Goal: Transaction & Acquisition: Purchase product/service

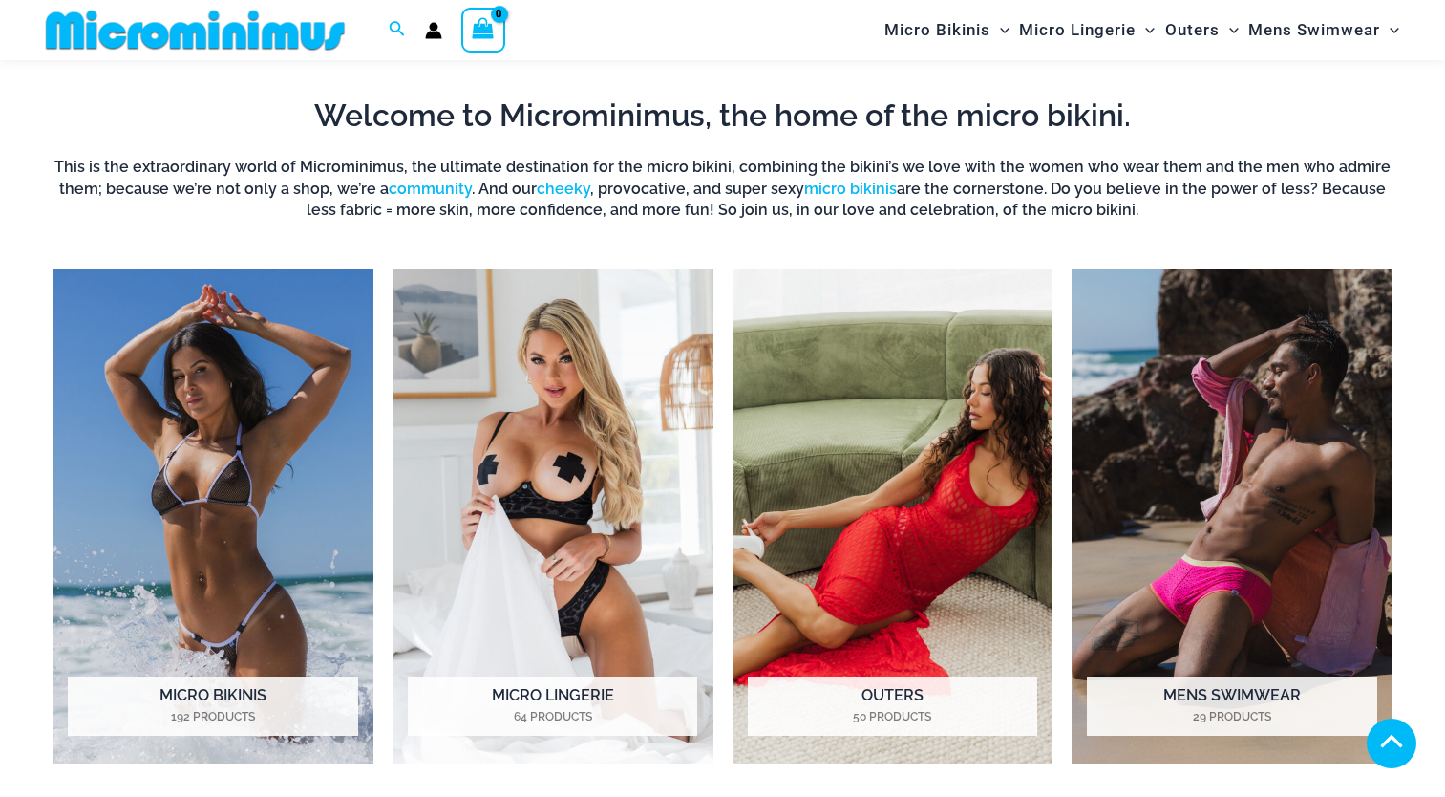
scroll to position [1323, 0]
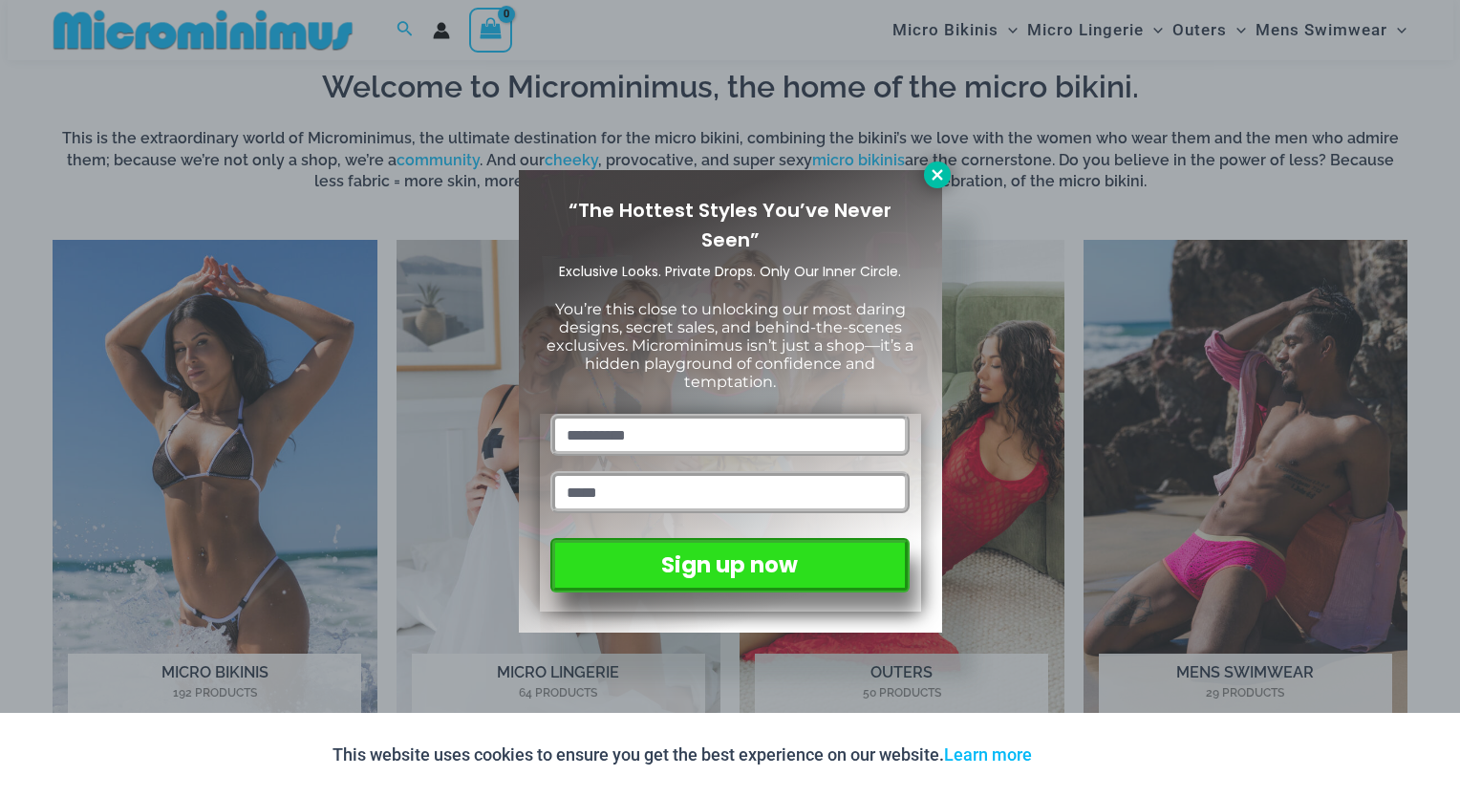
click at [937, 173] on icon at bounding box center [936, 174] width 11 height 11
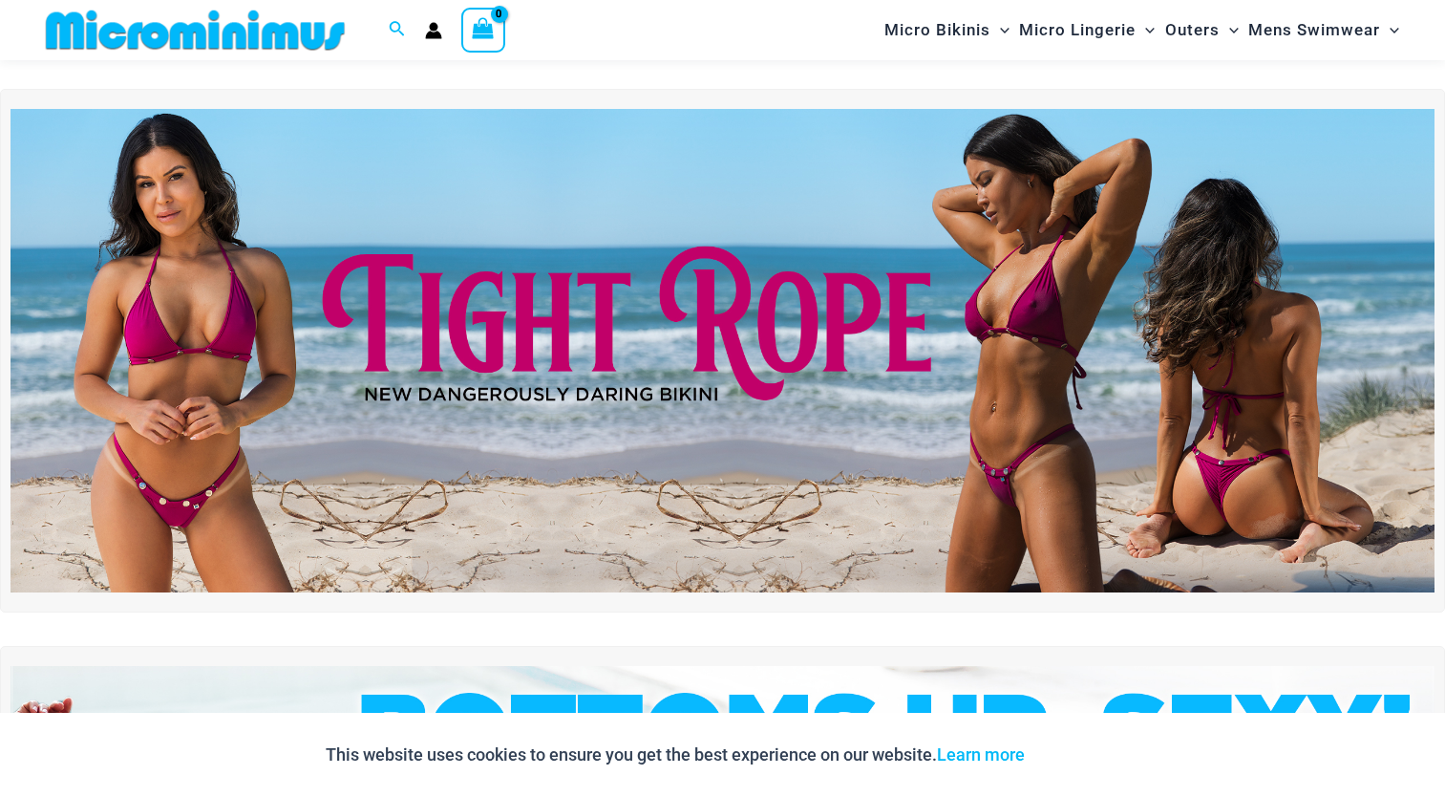
scroll to position [0, 0]
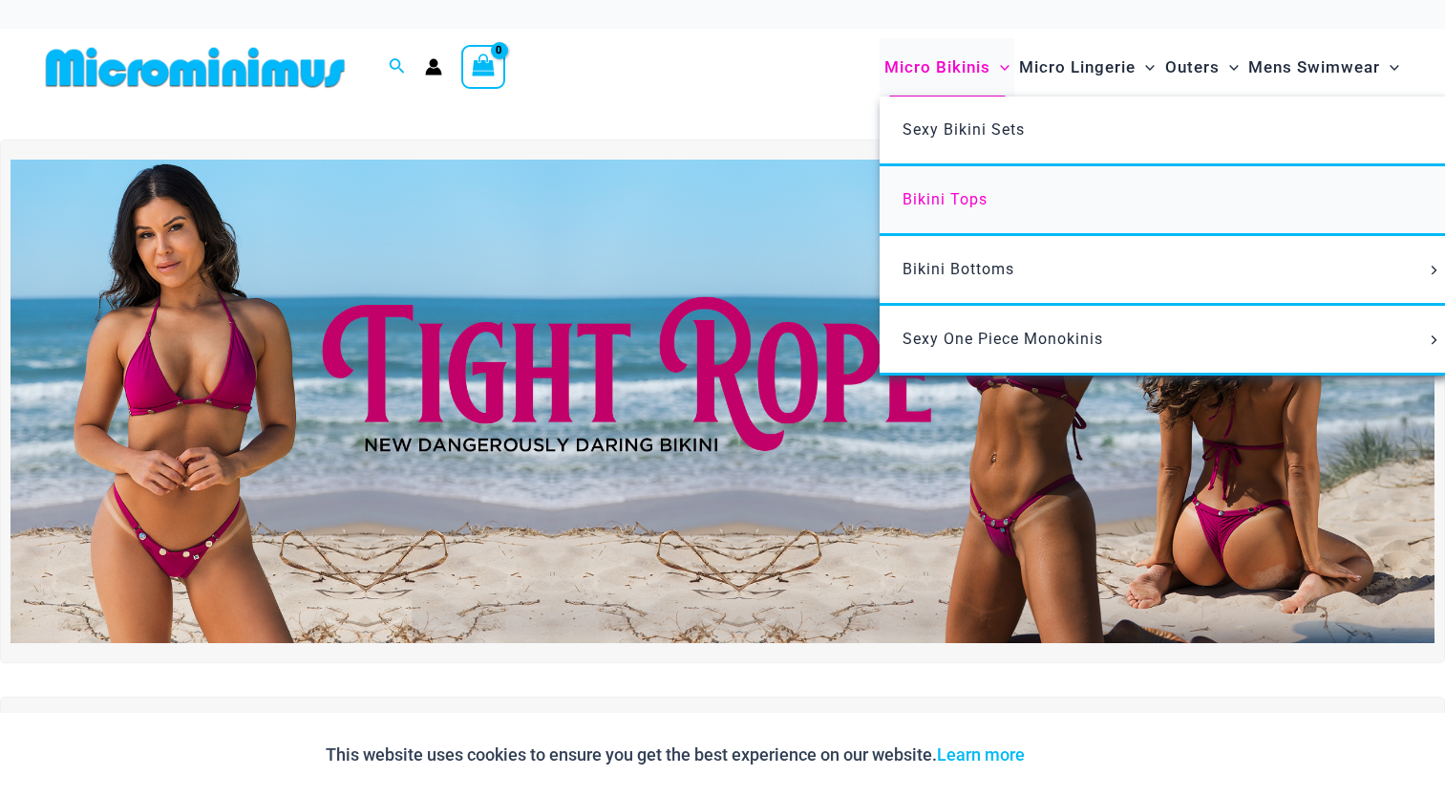
click at [958, 183] on link "Bikini Tops" at bounding box center [1164, 201] width 568 height 70
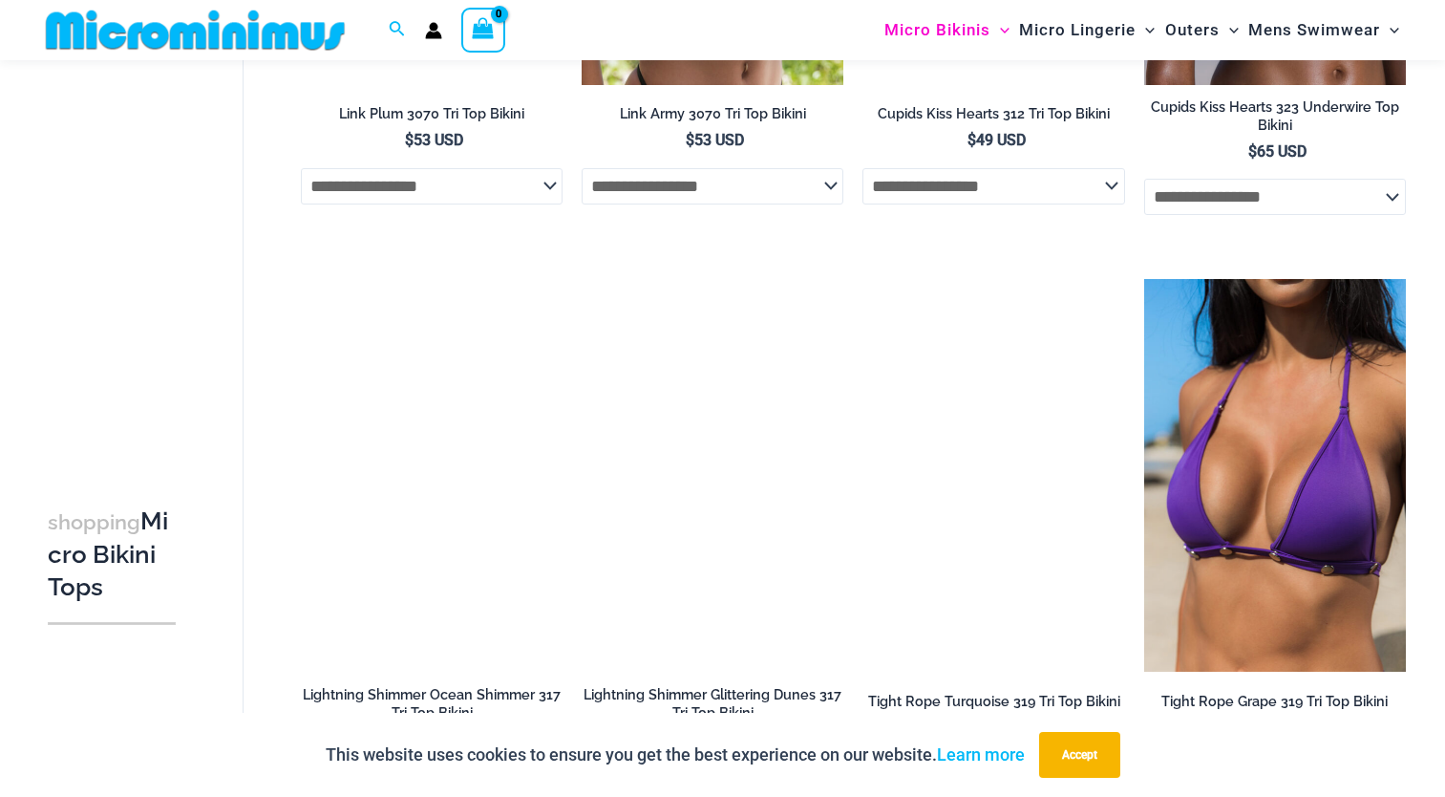
scroll to position [3938, 0]
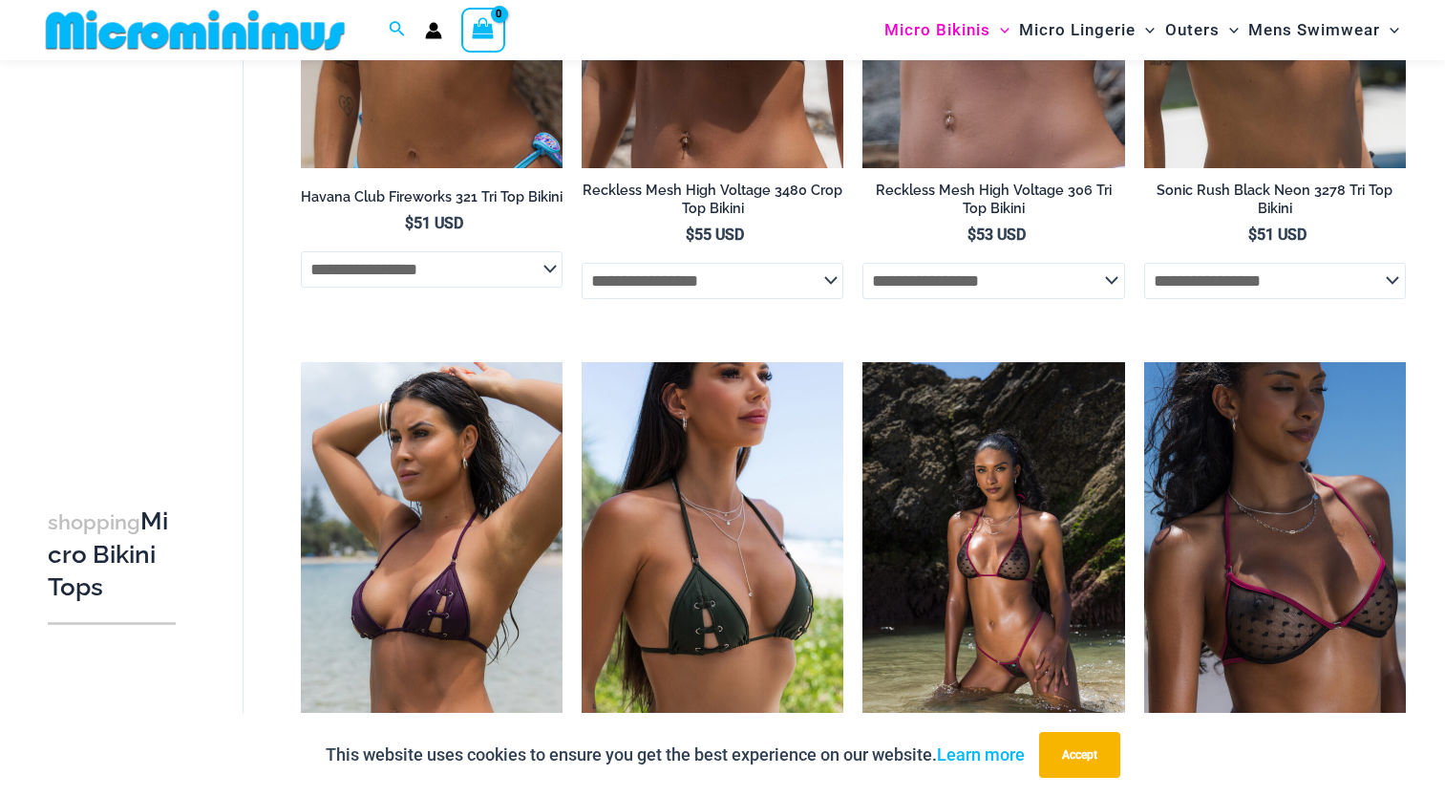
click at [999, 451] on img at bounding box center [994, 558] width 262 height 393
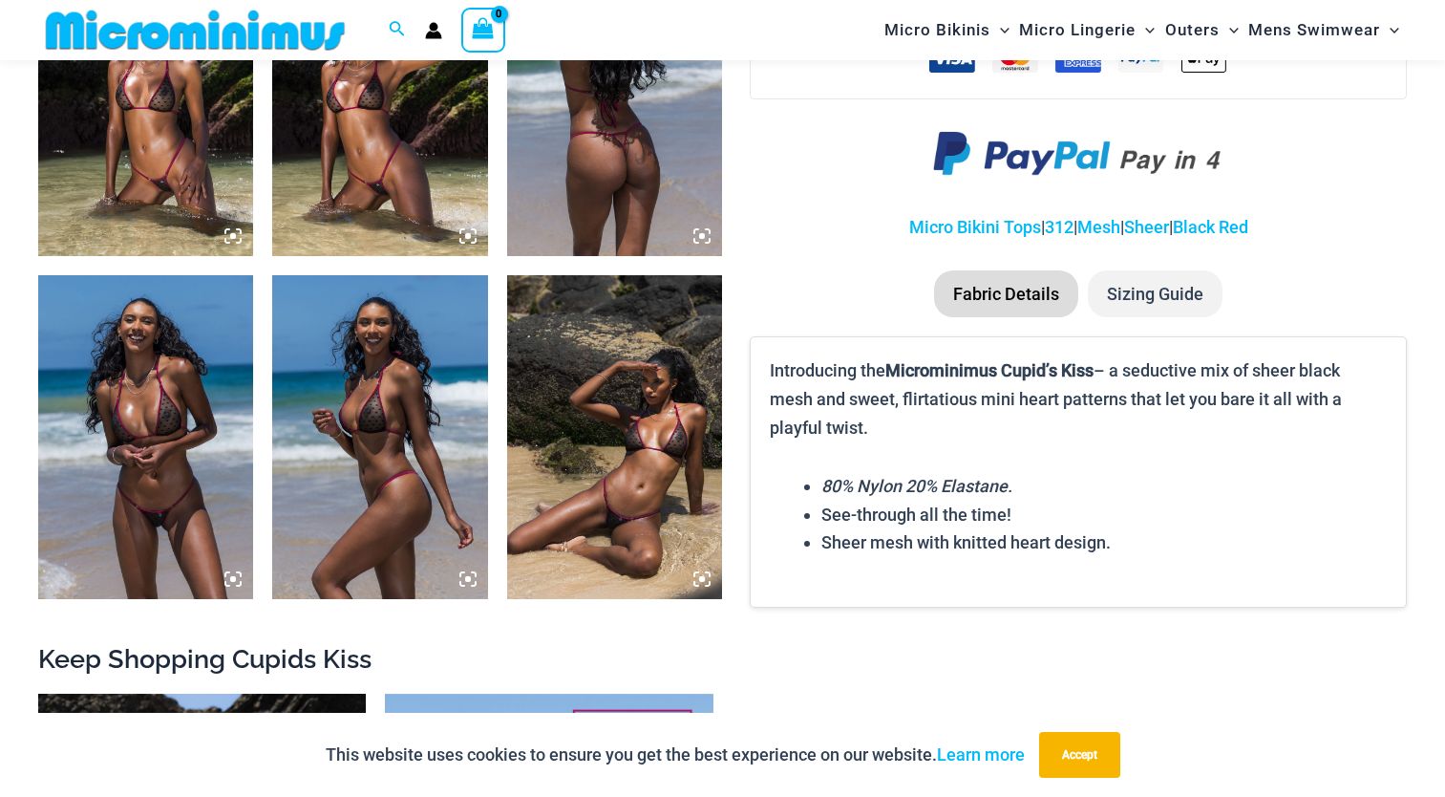
scroll to position [1323, 0]
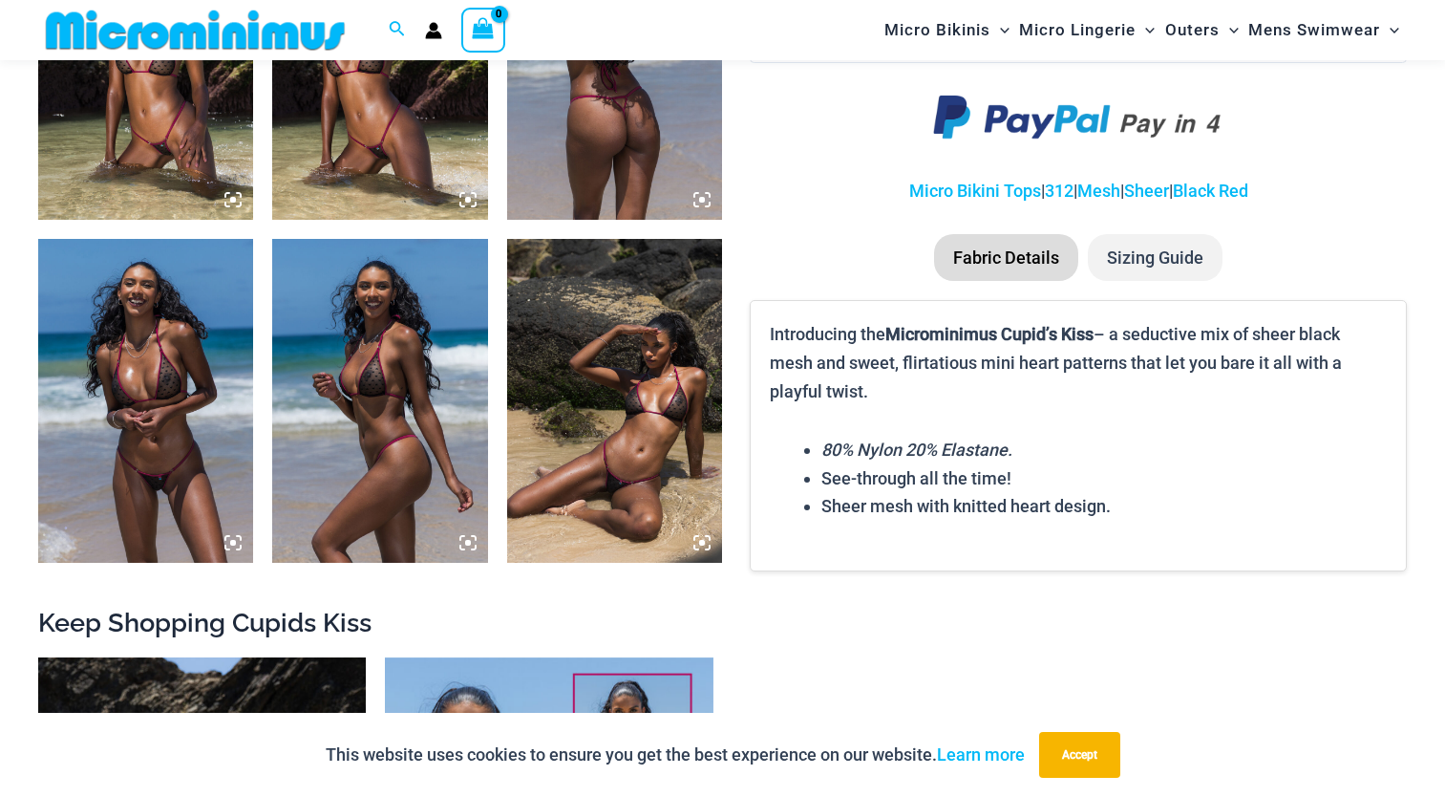
click at [626, 424] on img at bounding box center [614, 400] width 215 height 323
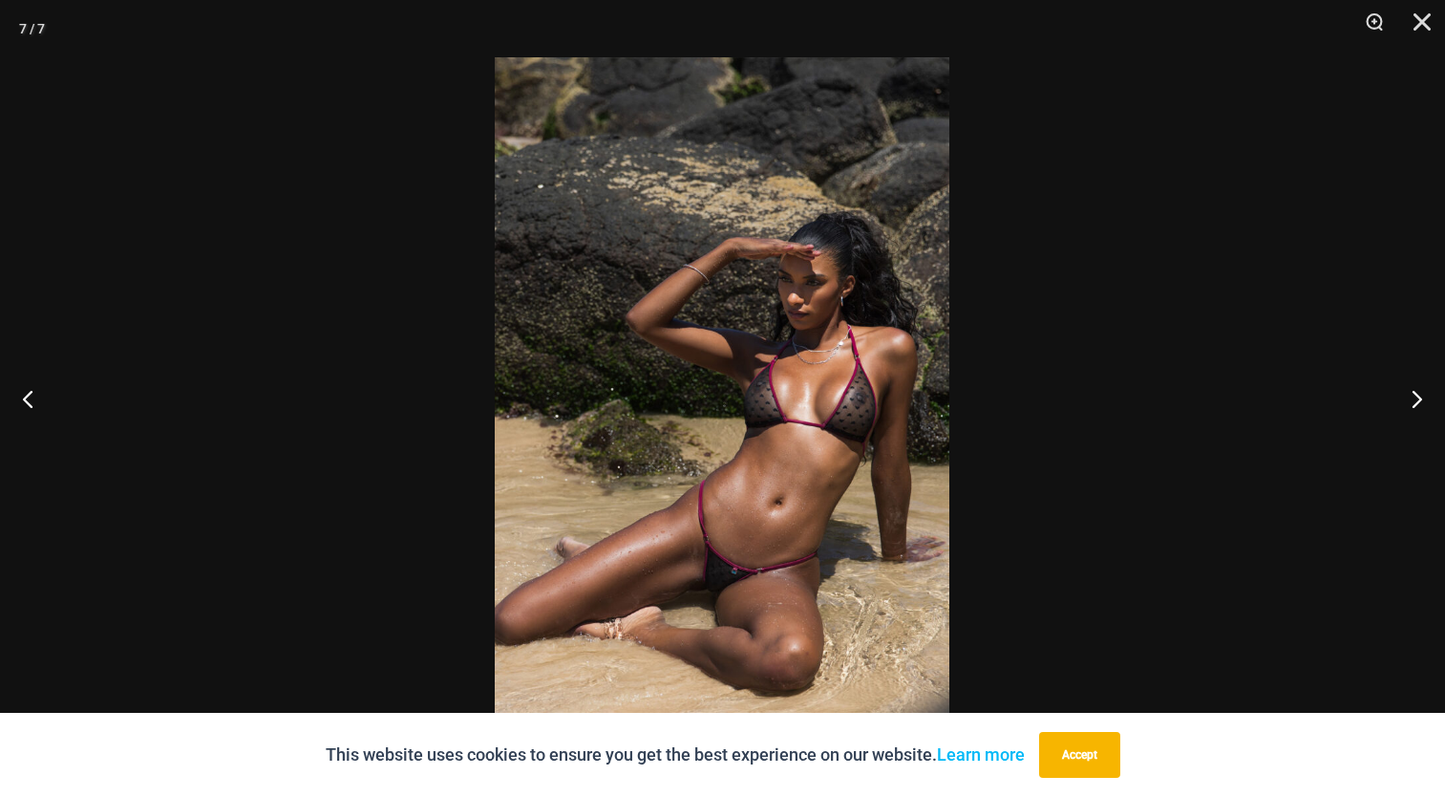
click at [714, 400] on img at bounding box center [722, 398] width 455 height 682
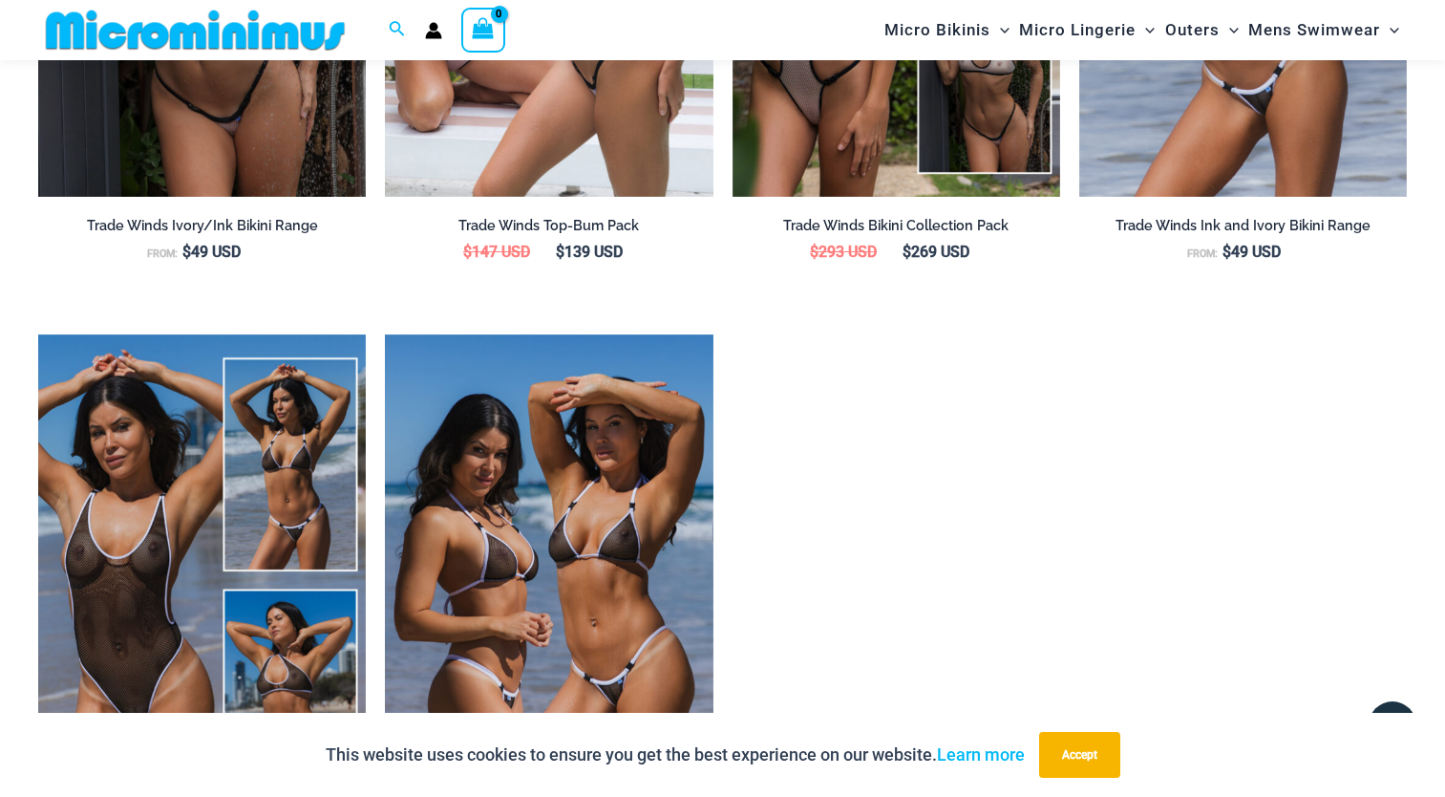
scroll to position [2681, 0]
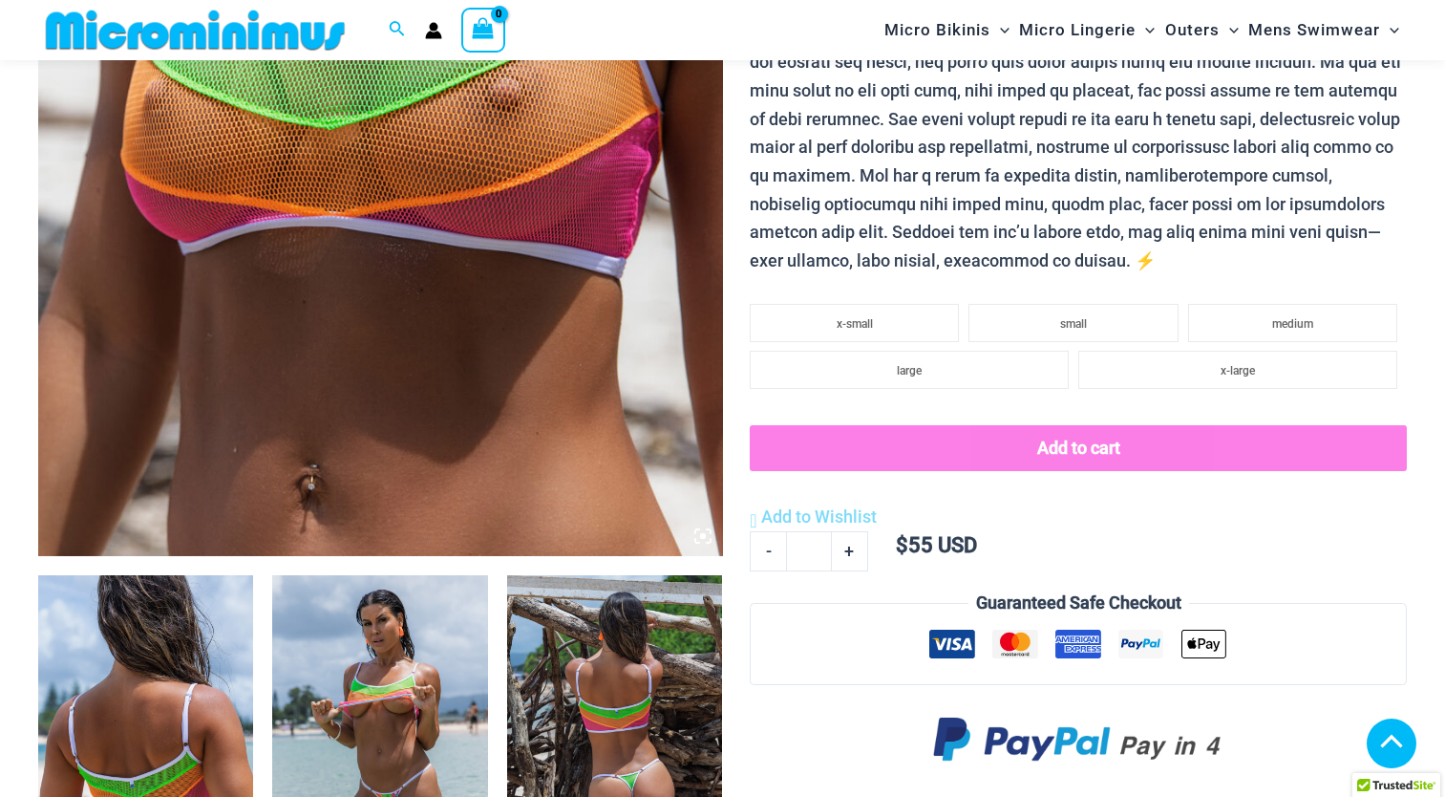
scroll to position [652, 0]
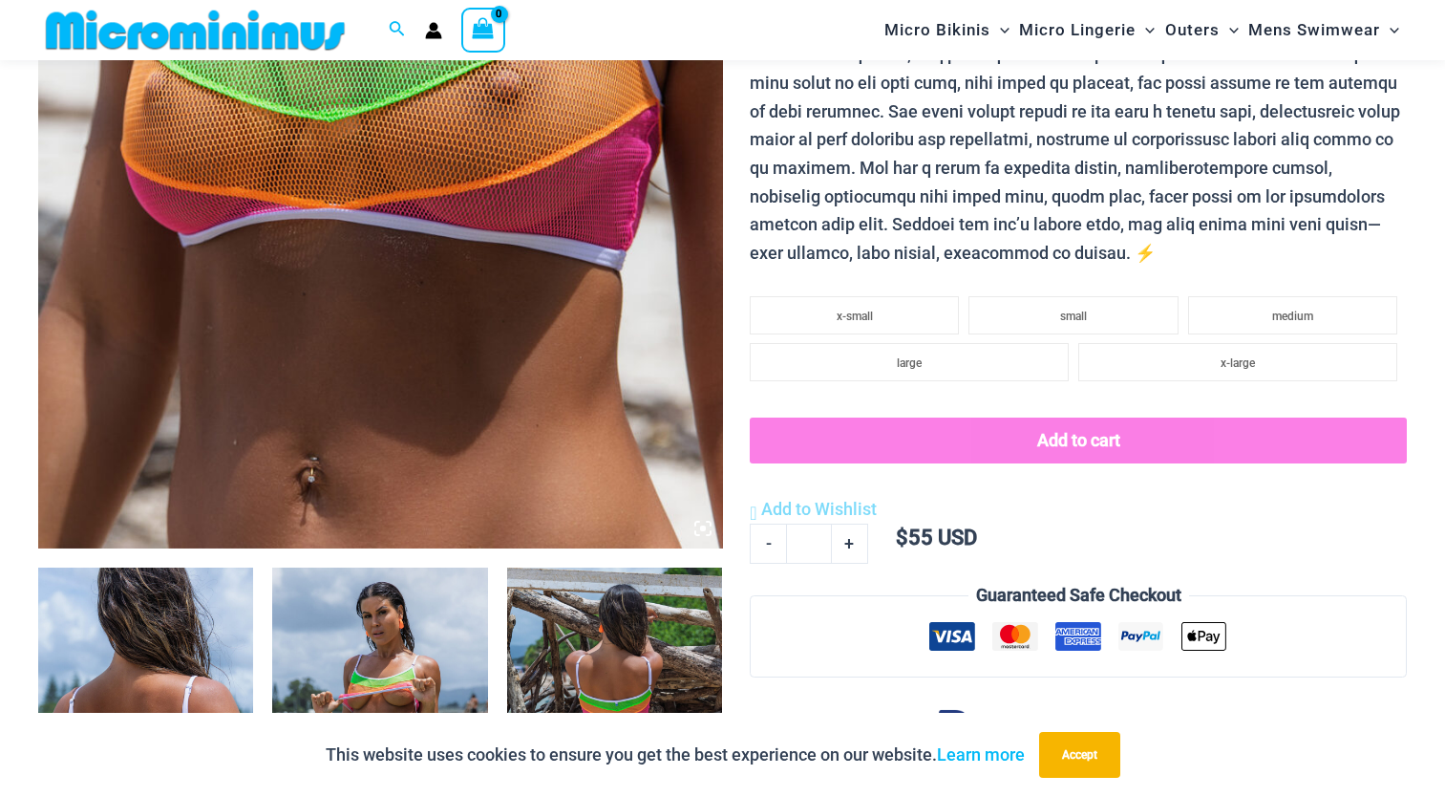
click at [388, 682] on img at bounding box center [379, 728] width 215 height 323
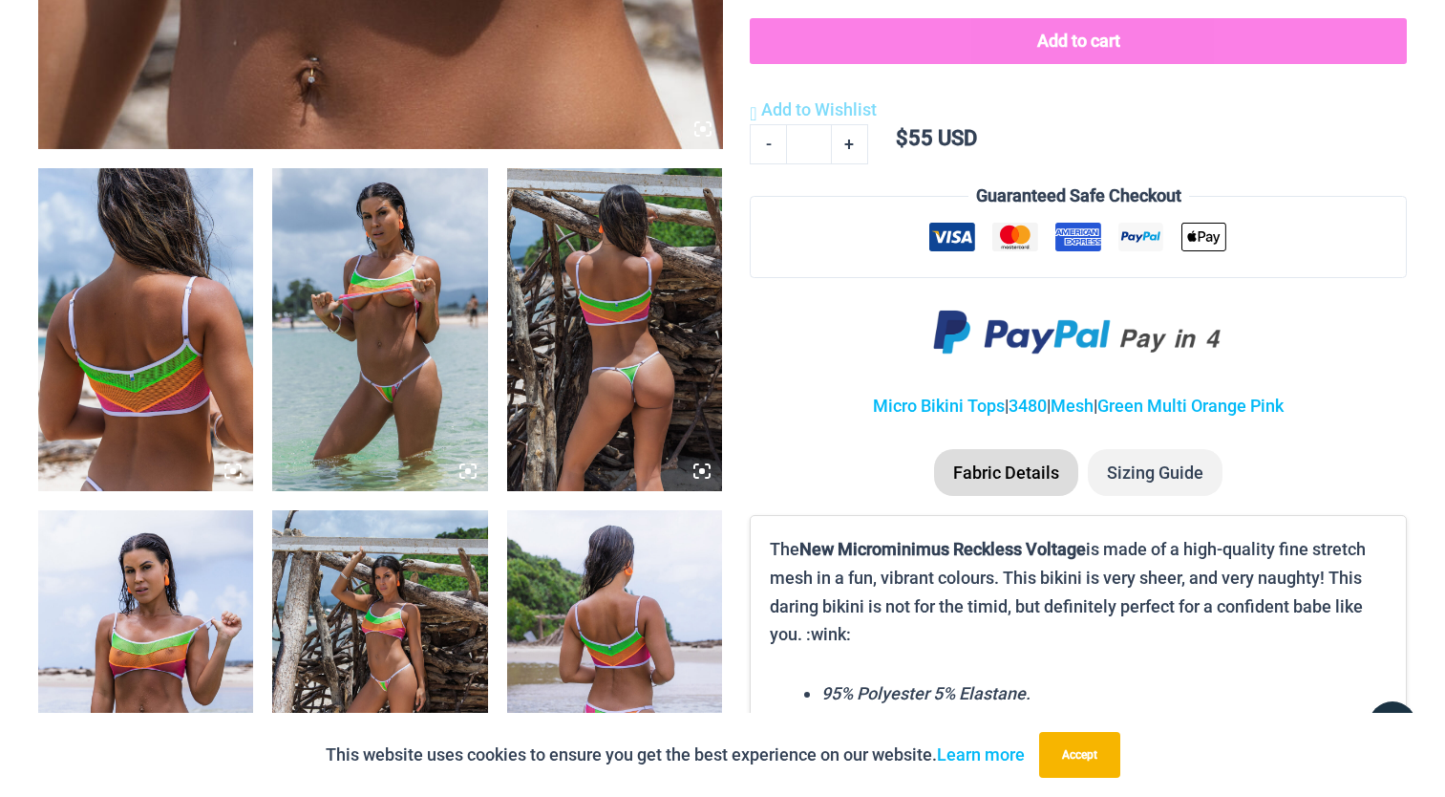
scroll to position [0, 0]
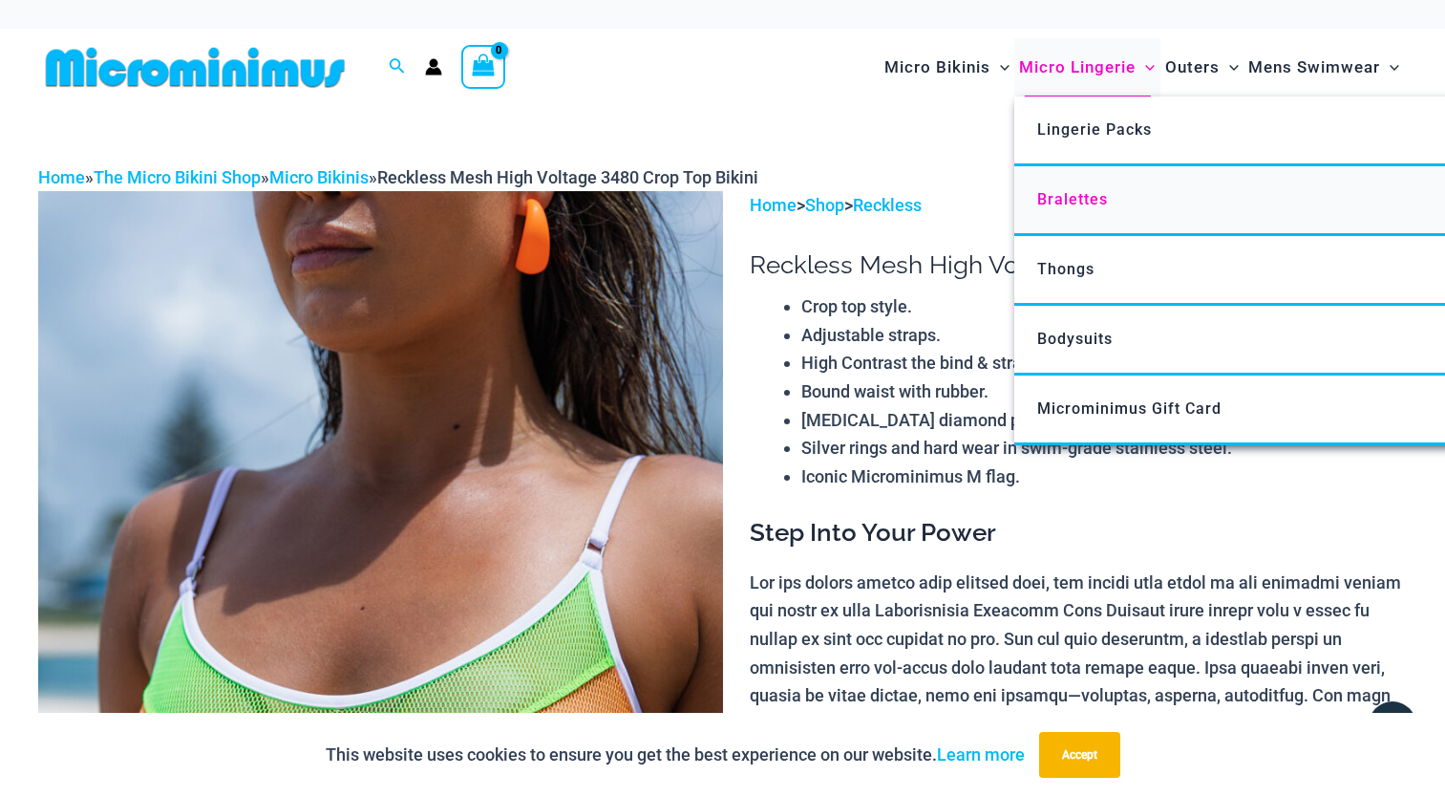
click at [1098, 202] on span "Bralettes" at bounding box center [1072, 199] width 71 height 18
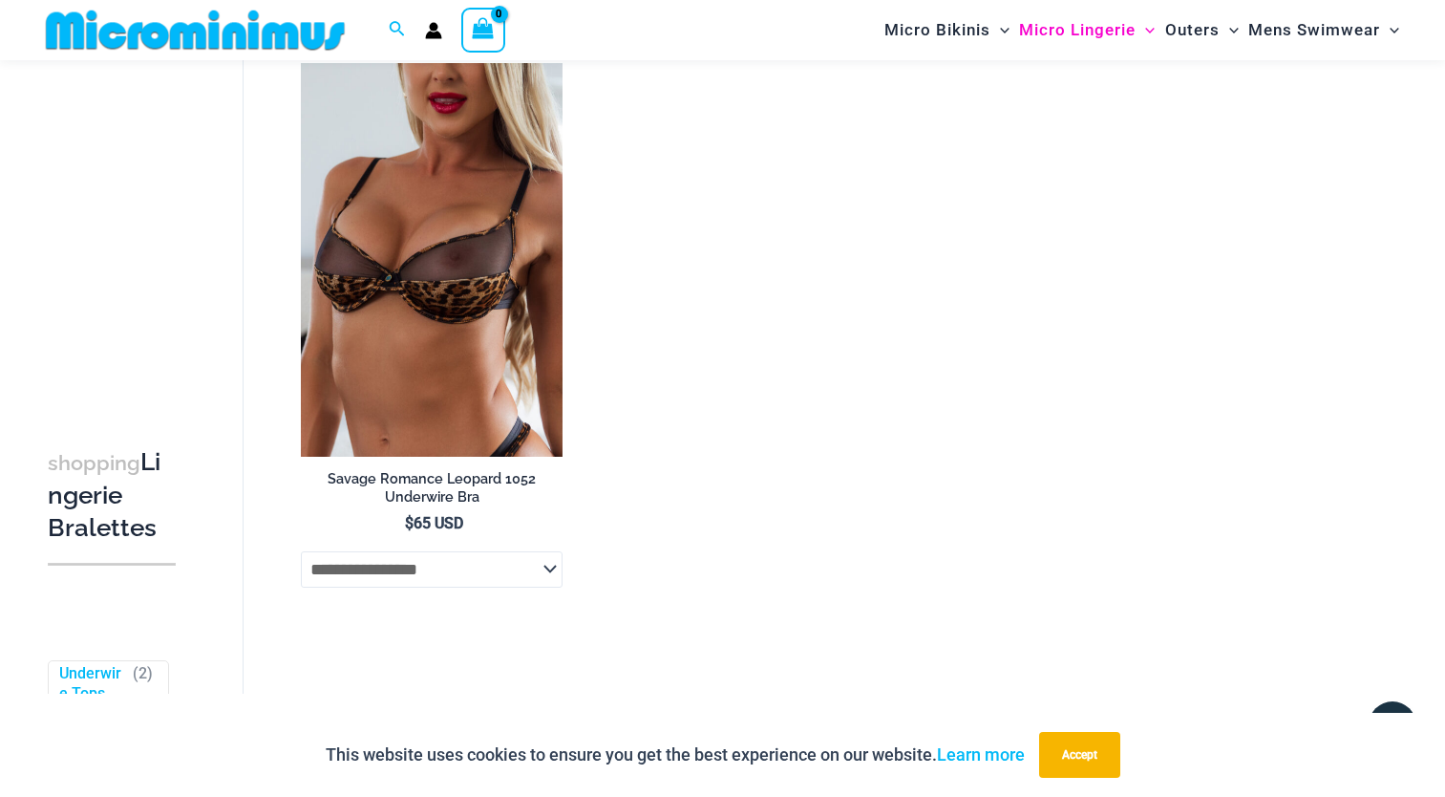
scroll to position [652, 0]
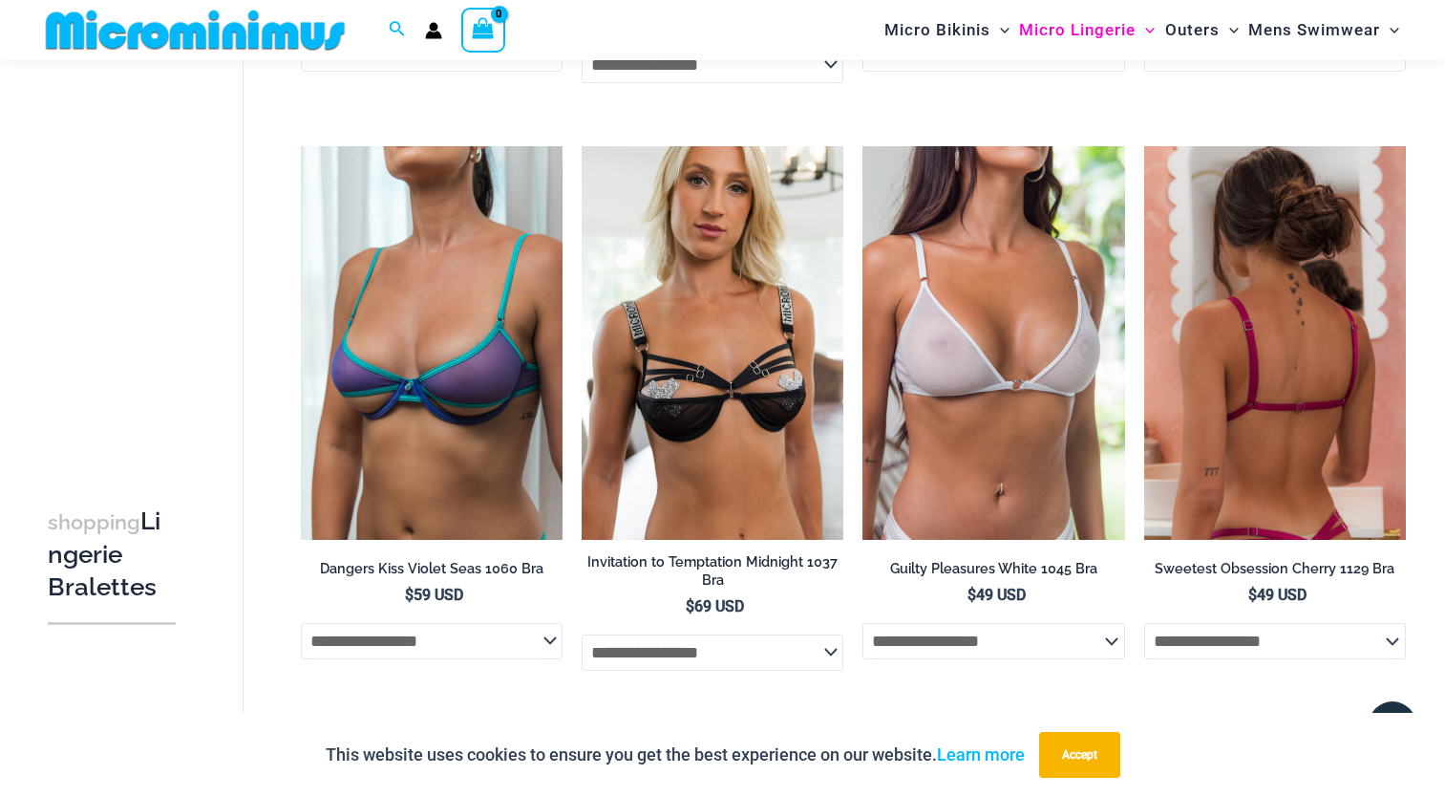
click at [1326, 353] on img at bounding box center [1275, 342] width 262 height 393
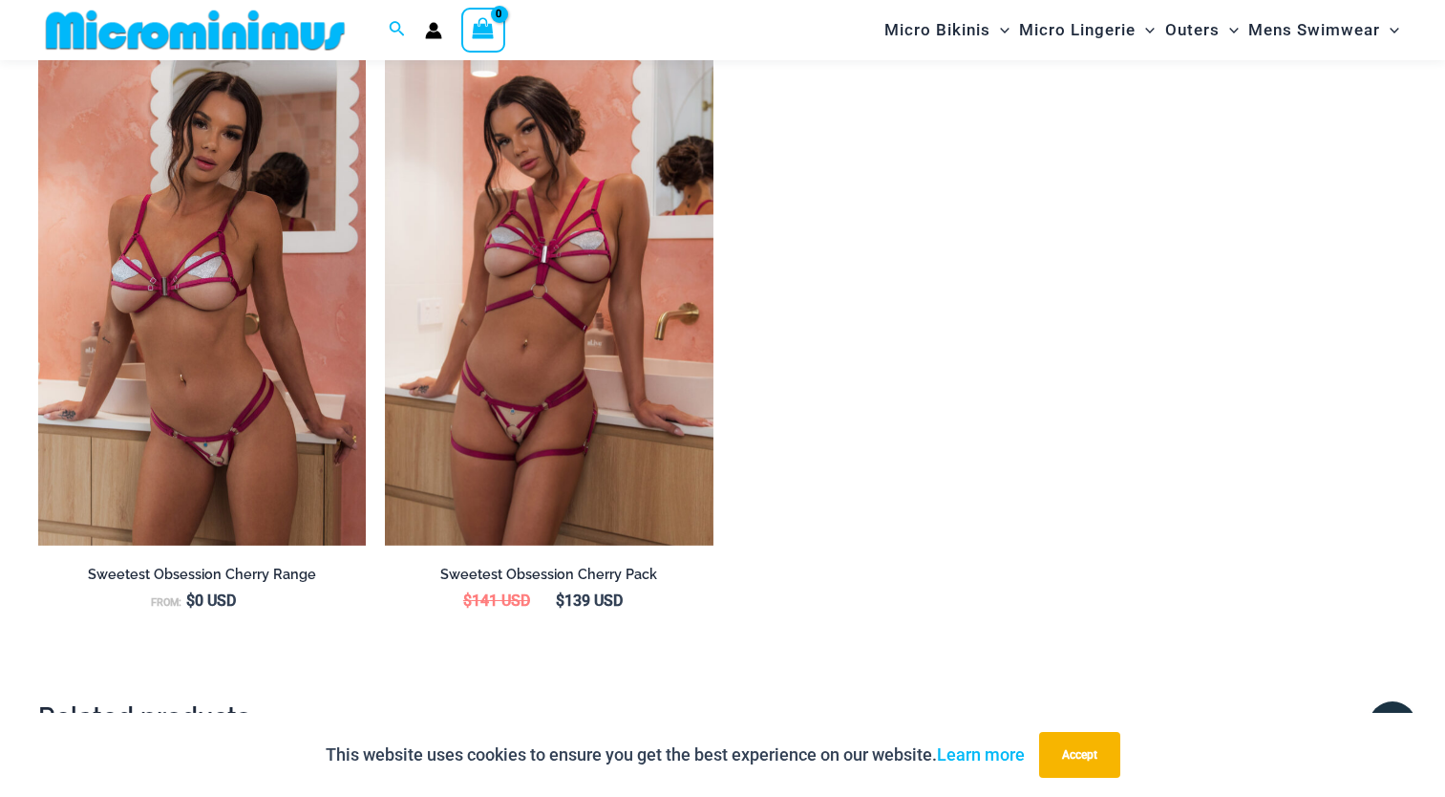
scroll to position [1949, 0]
